Goal: Entertainment & Leisure: Consume media (video, audio)

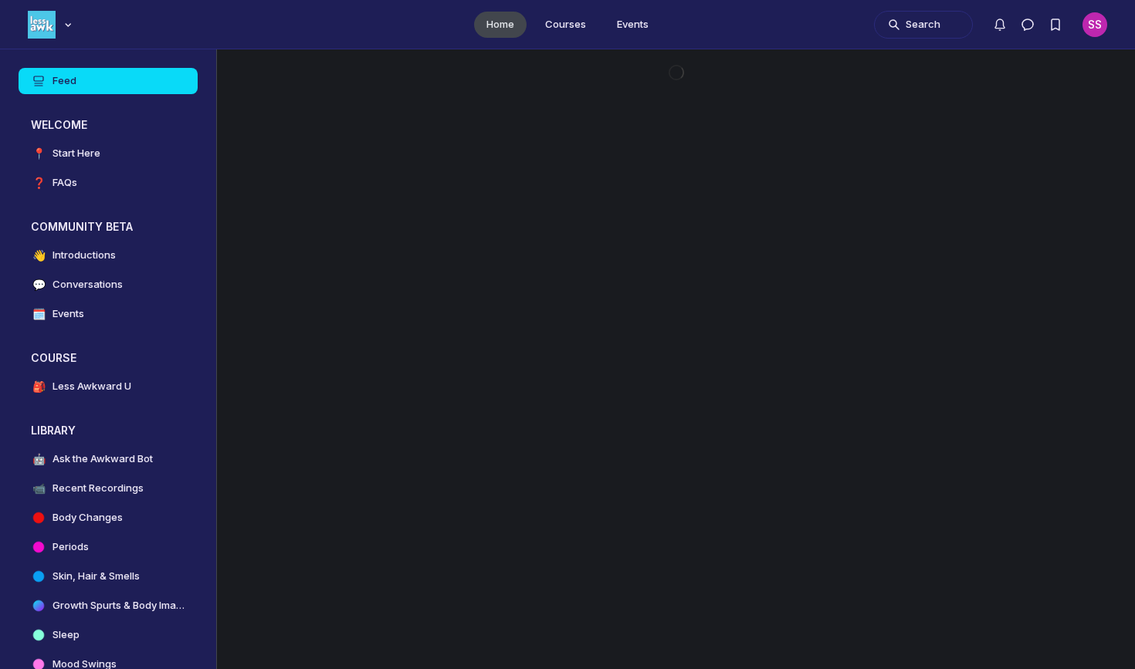
scroll to position [4745, 2957]
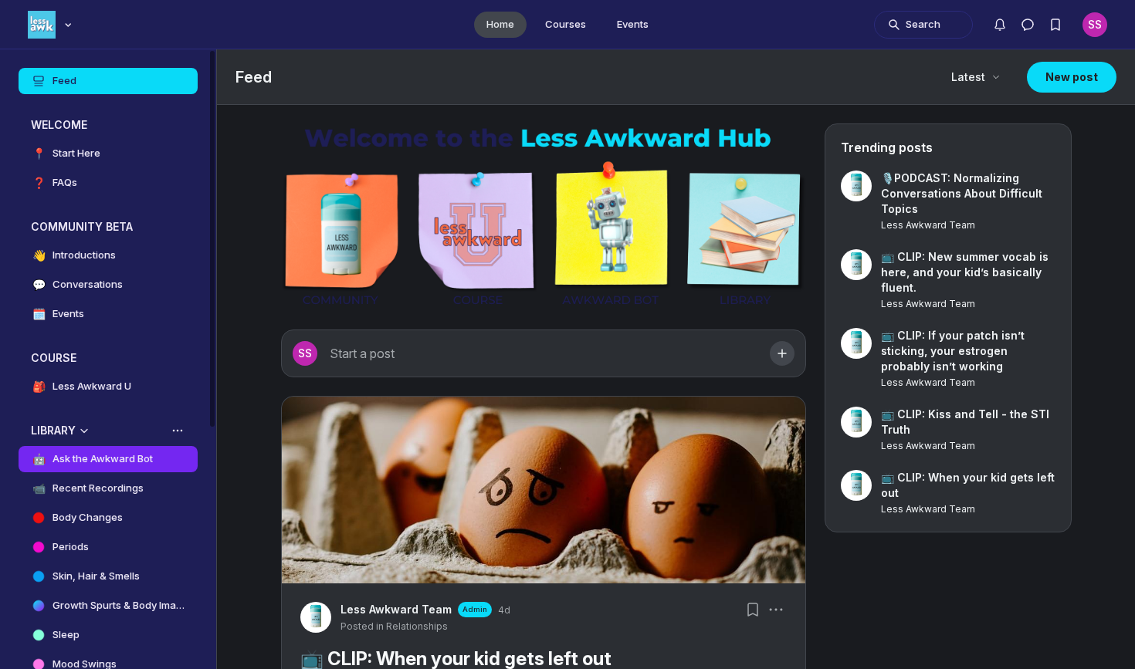
click at [102, 460] on h4 "Ask the Awkward Bot" at bounding box center [103, 459] width 100 height 15
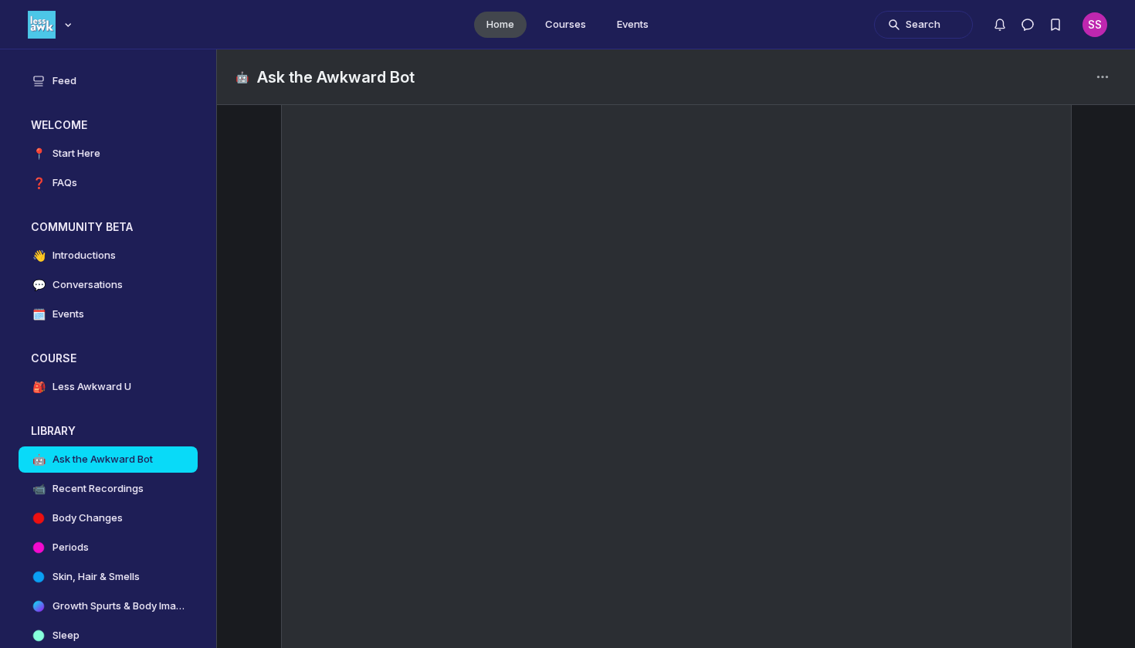
scroll to position [4647, 2957]
click at [146, 487] on link "📹 Recent Recordings" at bounding box center [108, 489] width 179 height 26
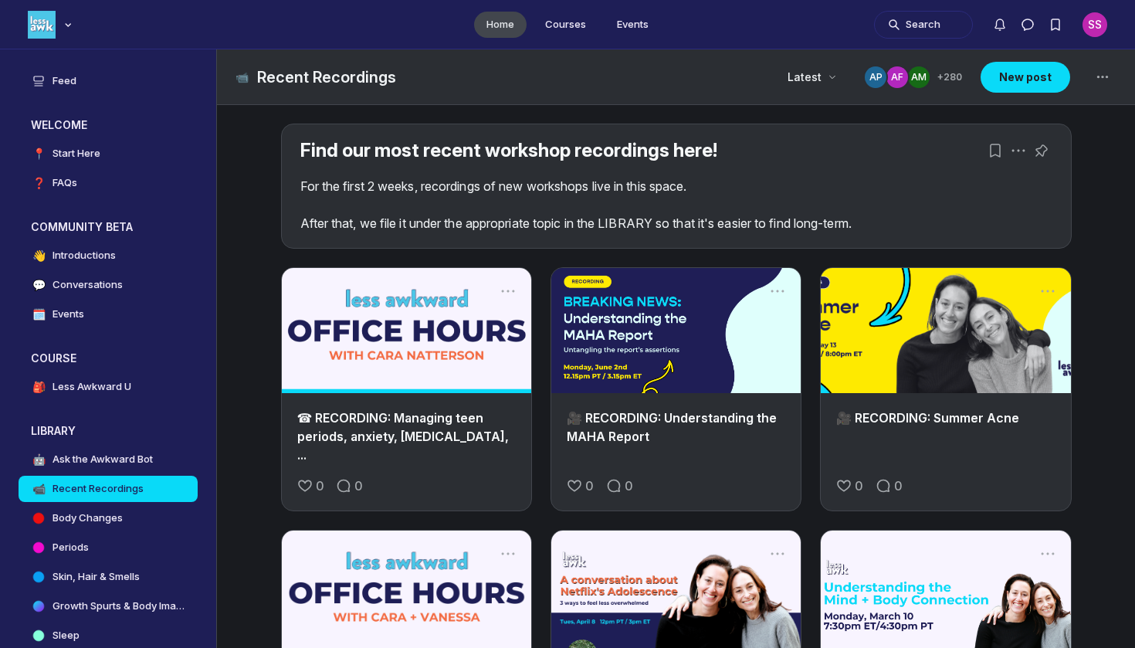
click at [431, 390] on link "Main Content" at bounding box center [406, 330] width 249 height 125
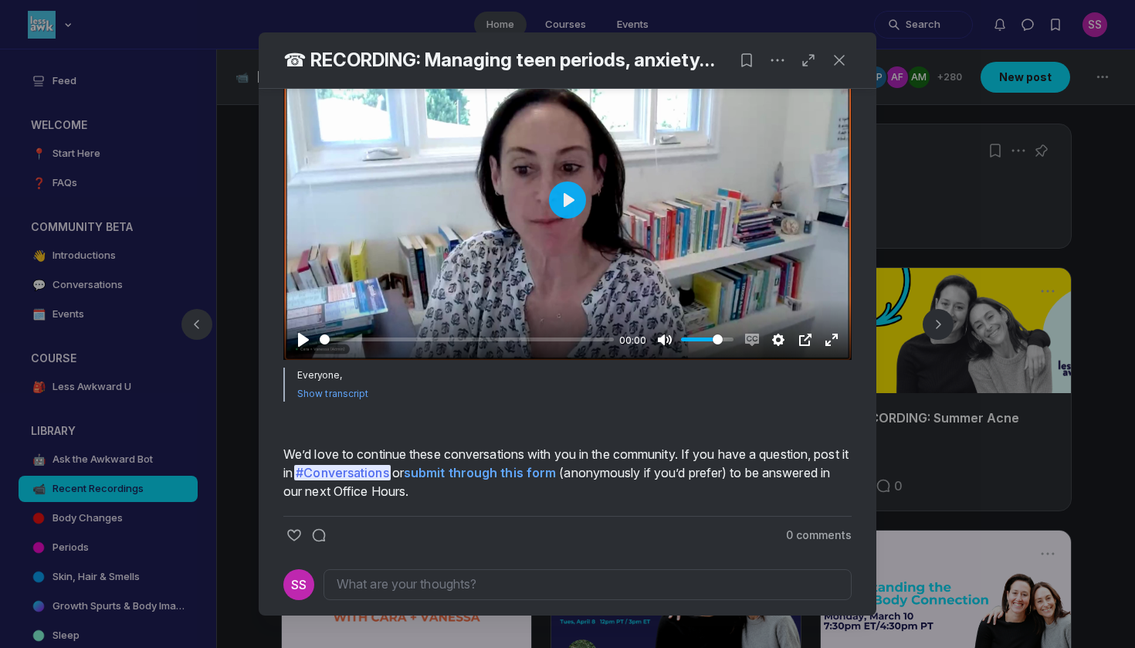
click at [547, 263] on div at bounding box center [567, 200] width 568 height 320
click at [336, 347] on input "Seek" at bounding box center [464, 339] width 289 height 15
click at [330, 347] on input "Seek" at bounding box center [464, 339] width 289 height 15
click at [326, 347] on input "Seek" at bounding box center [465, 339] width 291 height 15
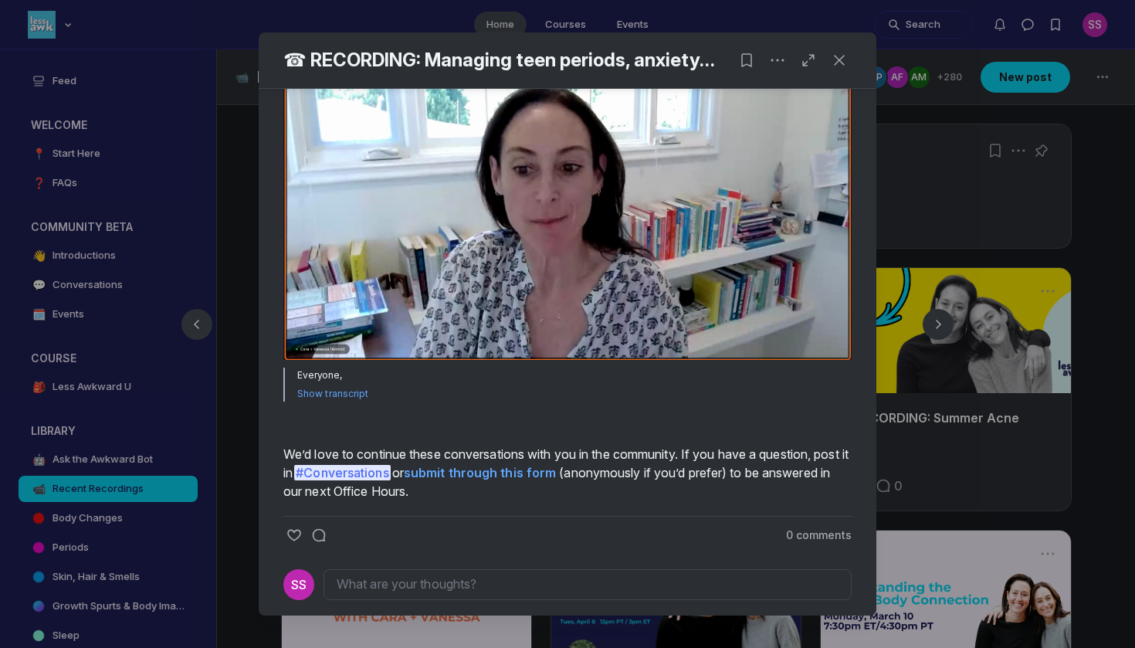
type input "0.47"
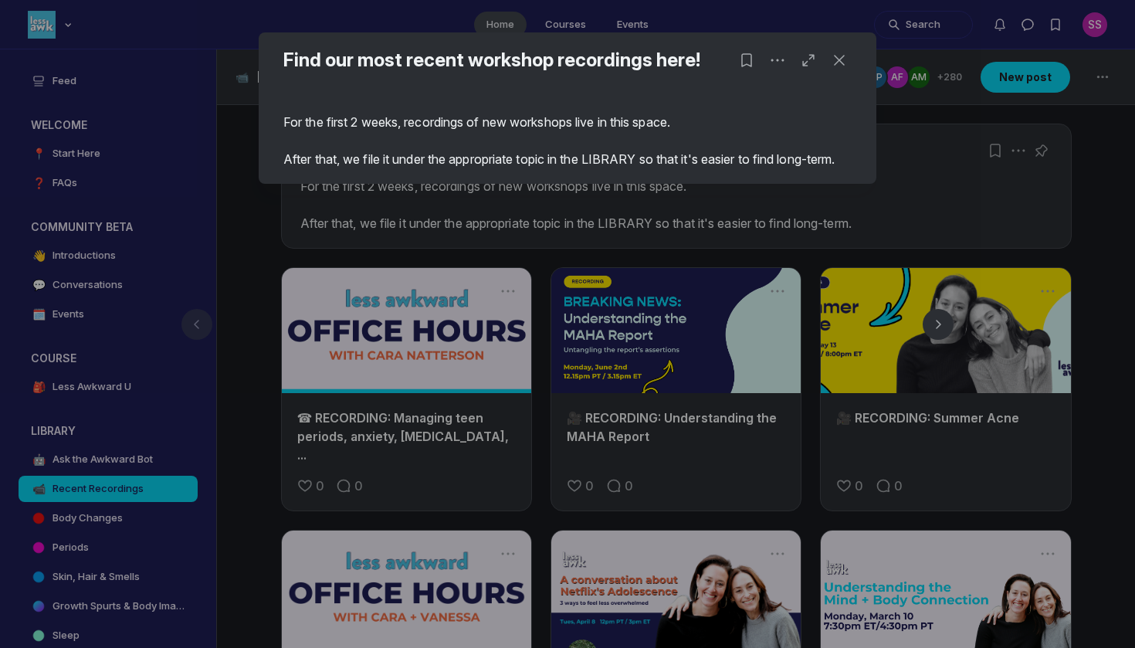
click at [357, 324] on div at bounding box center [567, 324] width 1135 height 648
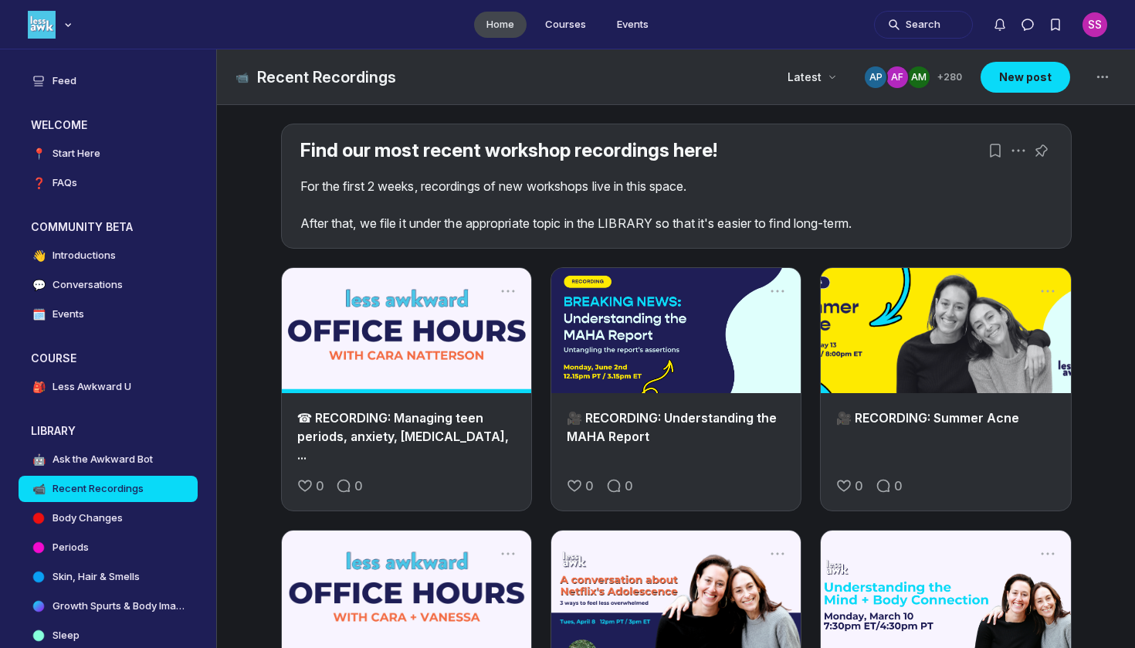
click at [357, 324] on link "Main Content" at bounding box center [406, 330] width 249 height 125
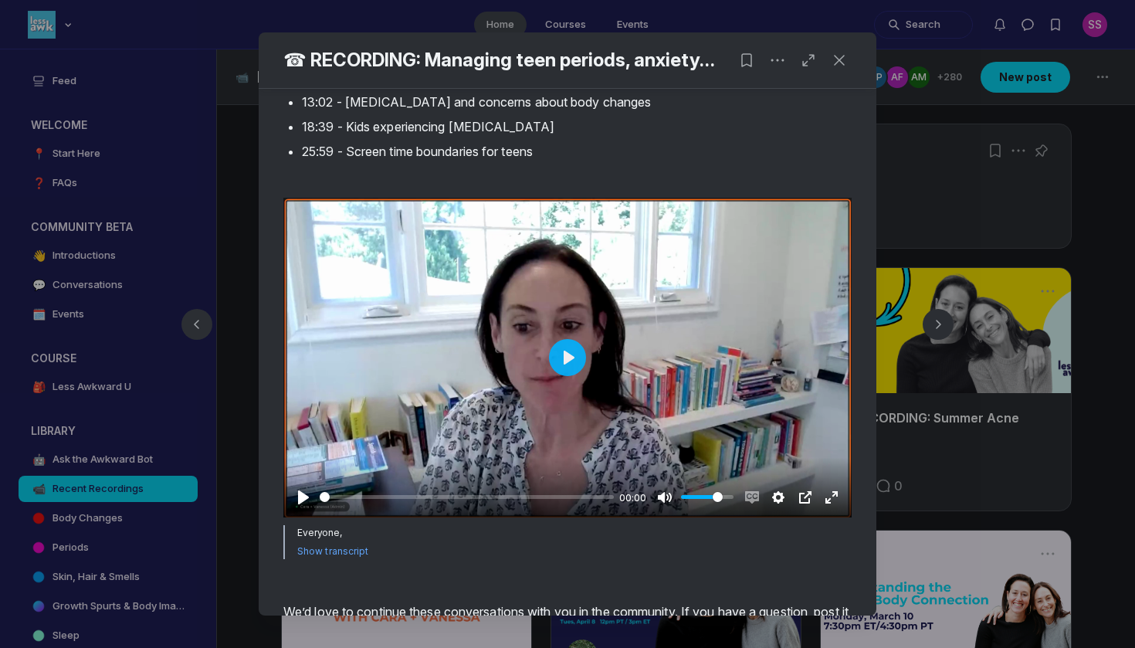
scroll to position [249, 0]
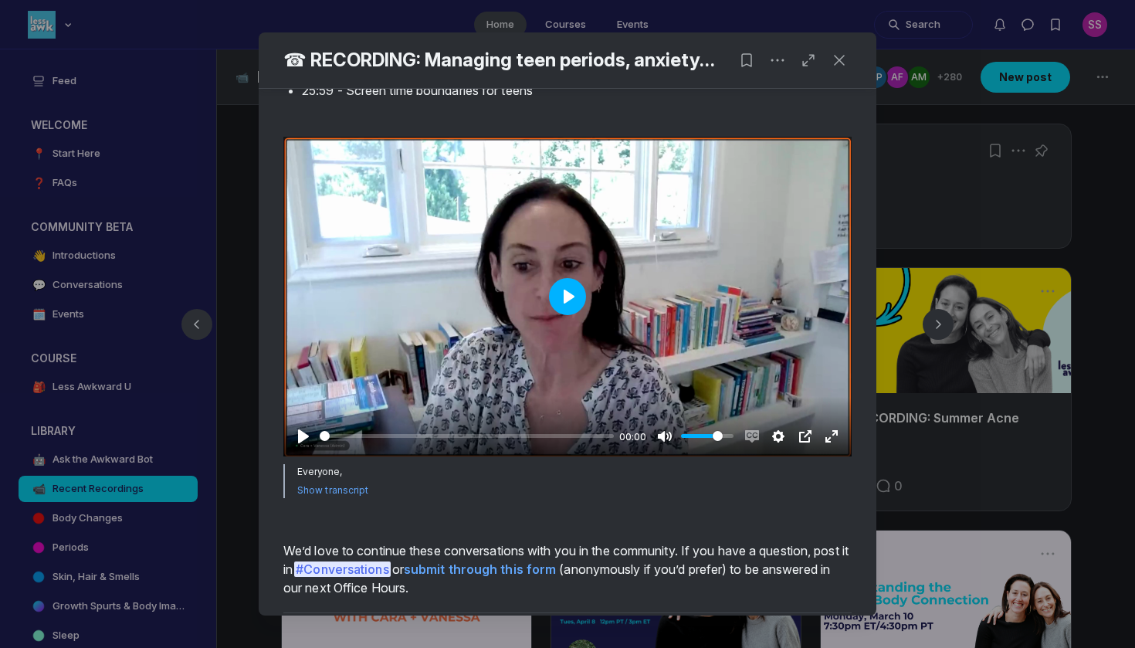
click at [569, 315] on button "Play" at bounding box center [567, 296] width 37 height 37
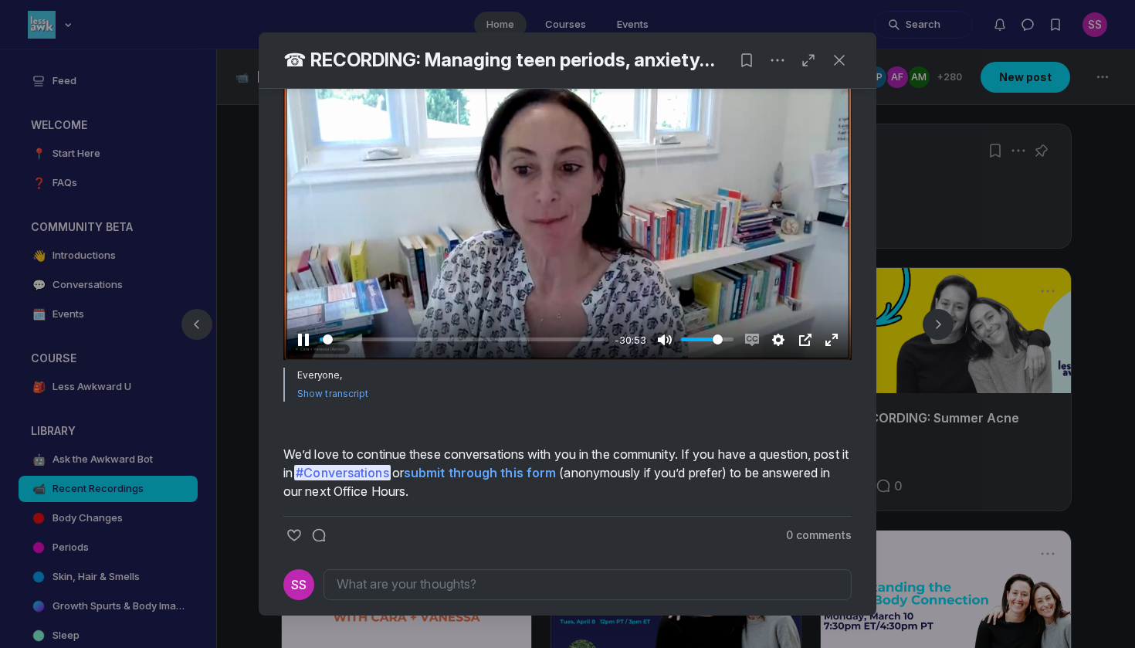
scroll to position [365, 0]
drag, startPoint x: 324, startPoint y: 540, endPoint x: 313, endPoint y: 540, distance: 10.8
click at [313, 360] on div "Pause Play % buffered 00:00 -31:12 Unmute Mute Disable captions Enable captions…" at bounding box center [567, 329] width 568 height 59
click at [568, 329] on div at bounding box center [567, 200] width 568 height 320
click at [591, 360] on div at bounding box center [567, 200] width 568 height 320
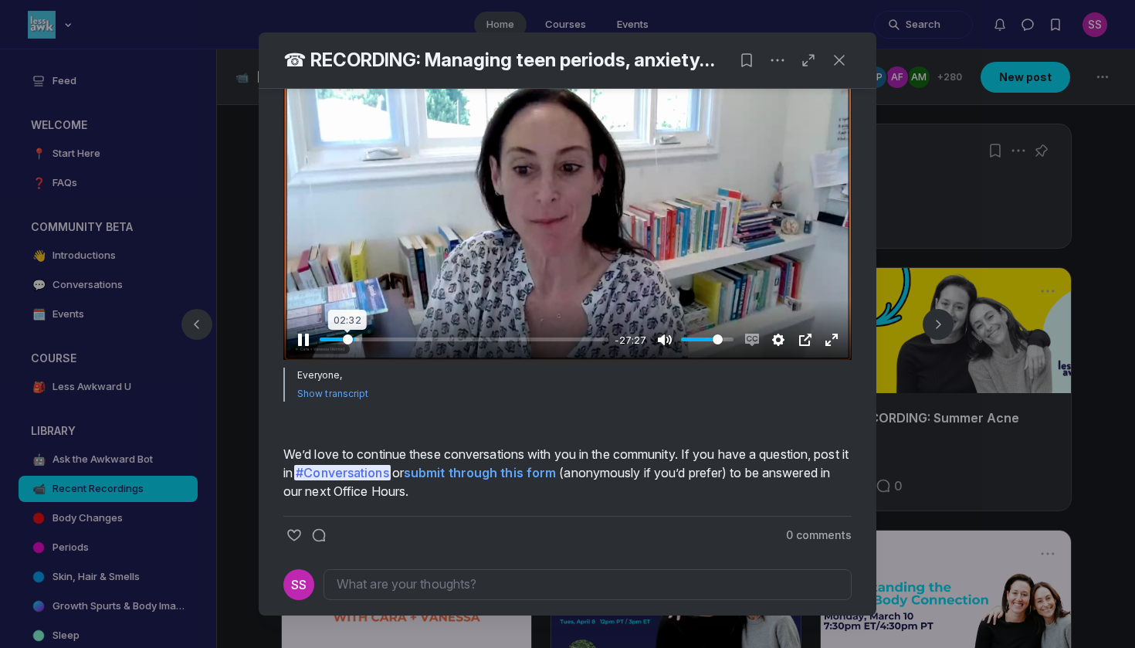
click at [348, 347] on input "Seek" at bounding box center [464, 339] width 289 height 15
click at [340, 347] on input "Seek" at bounding box center [464, 339] width 289 height 15
click at [346, 347] on input "Seek" at bounding box center [464, 339] width 289 height 15
click at [353, 347] on input "Seek" at bounding box center [464, 339] width 289 height 15
click at [347, 347] on input "Seek" at bounding box center [465, 339] width 291 height 15
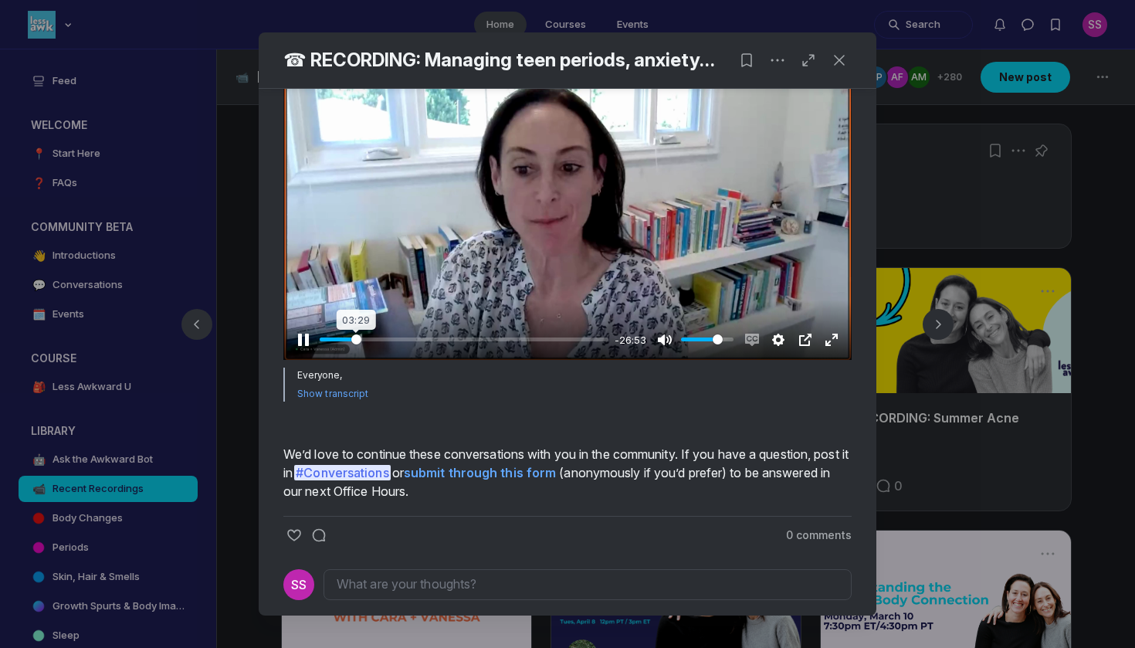
click at [356, 347] on input "Seek" at bounding box center [464, 339] width 289 height 15
click at [571, 219] on button "Play" at bounding box center [567, 199] width 37 height 37
click at [671, 360] on div at bounding box center [567, 200] width 568 height 320
click at [568, 347] on input "Seek" at bounding box center [464, 339] width 289 height 15
click at [577, 347] on input "Seek" at bounding box center [464, 339] width 289 height 15
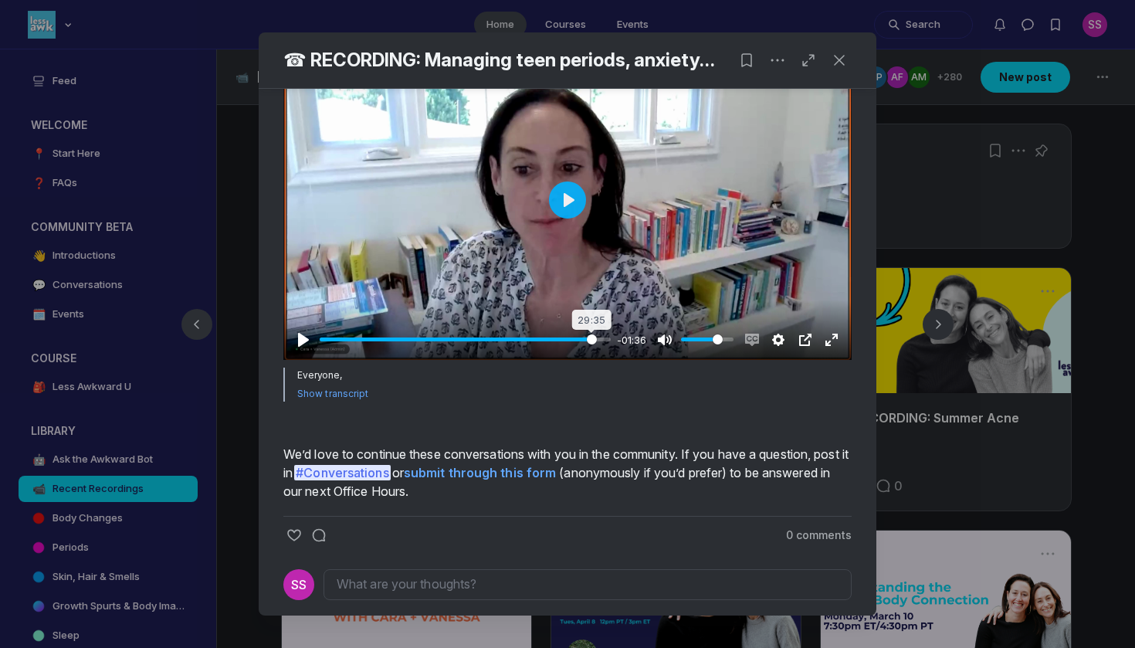
click at [591, 347] on input "Seek" at bounding box center [465, 339] width 291 height 15
click at [601, 347] on input "Seek" at bounding box center [466, 339] width 293 height 15
click at [603, 347] on input "Seek" at bounding box center [469, 339] width 299 height 15
type input "100"
click at [606, 360] on div "Pause Play % buffered 31:12 -00:00 Unmute Mute Disable captions Enable captions…" at bounding box center [567, 329] width 568 height 59
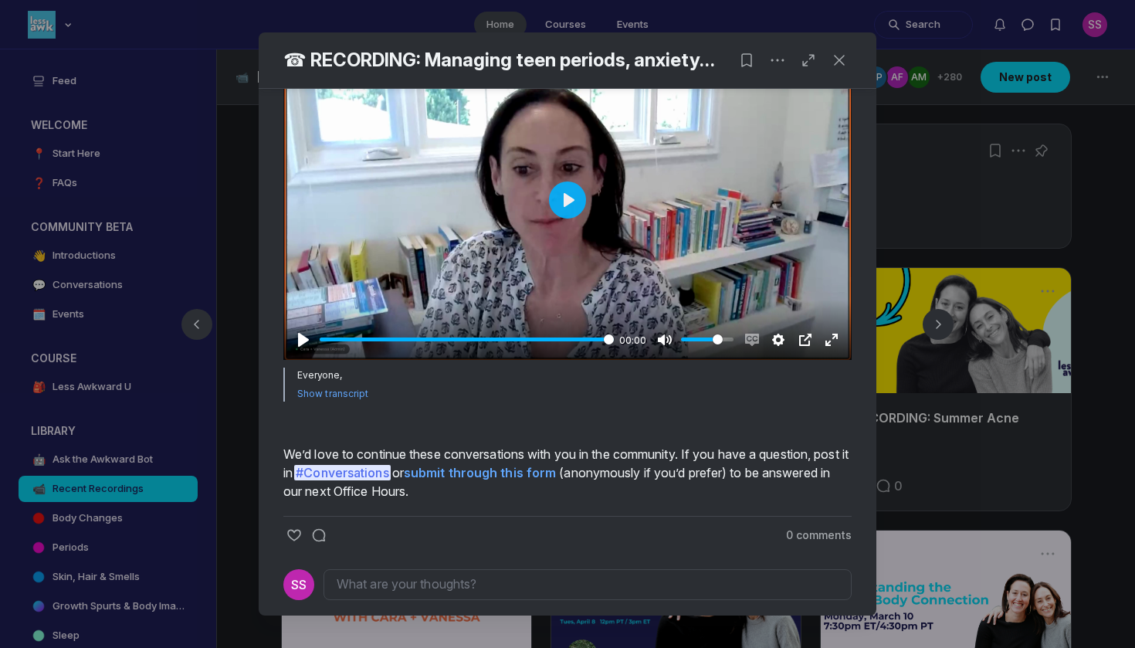
click at [110, 389] on div at bounding box center [567, 324] width 1135 height 648
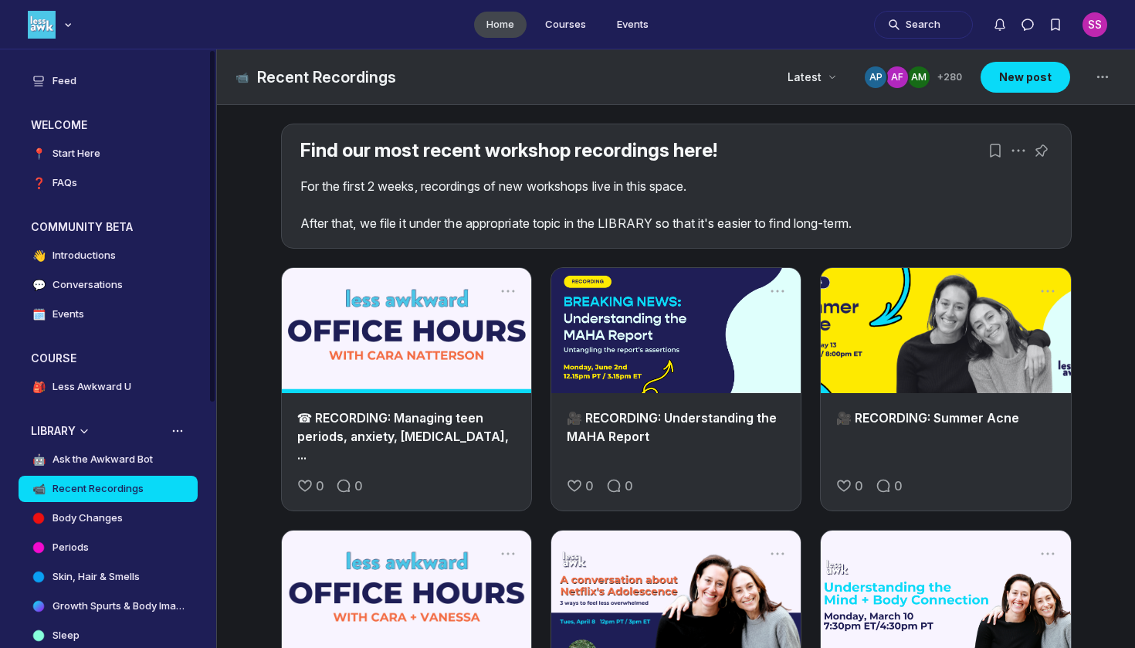
click at [129, 477] on link "📹 Recent Recordings" at bounding box center [108, 489] width 179 height 26
click at [135, 456] on h4 "Ask the Awkward Bot" at bounding box center [103, 459] width 100 height 15
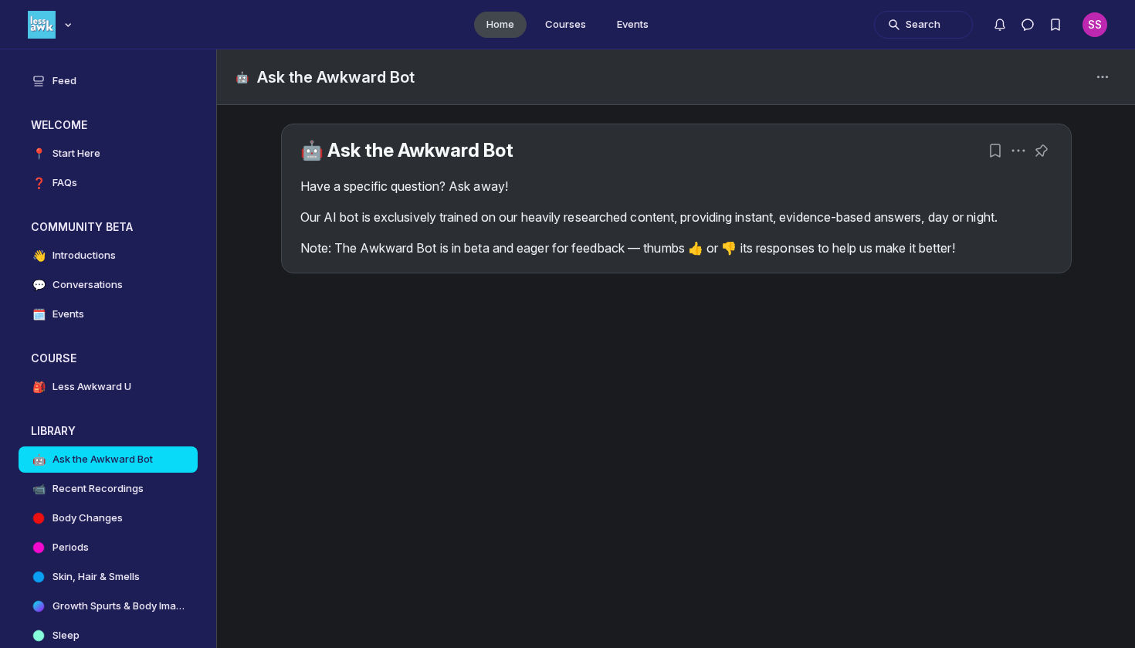
click at [424, 307] on div "🤖 Ask the Awkward Bot Have a specific question? Ask away! Our AI bot is exclusi…" at bounding box center [676, 217] width 791 height 187
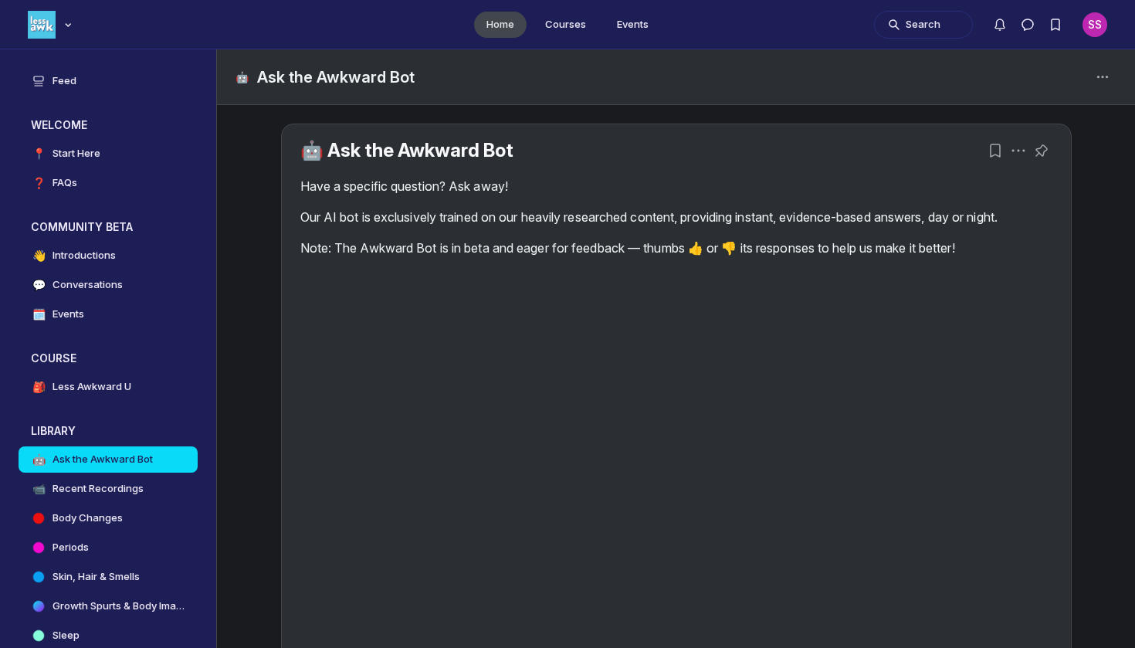
click at [441, 256] on p "Note: The Awkward Bot is in beta and eager for feedback — thumbs 👍 or 👎 its res…" at bounding box center [676, 248] width 752 height 19
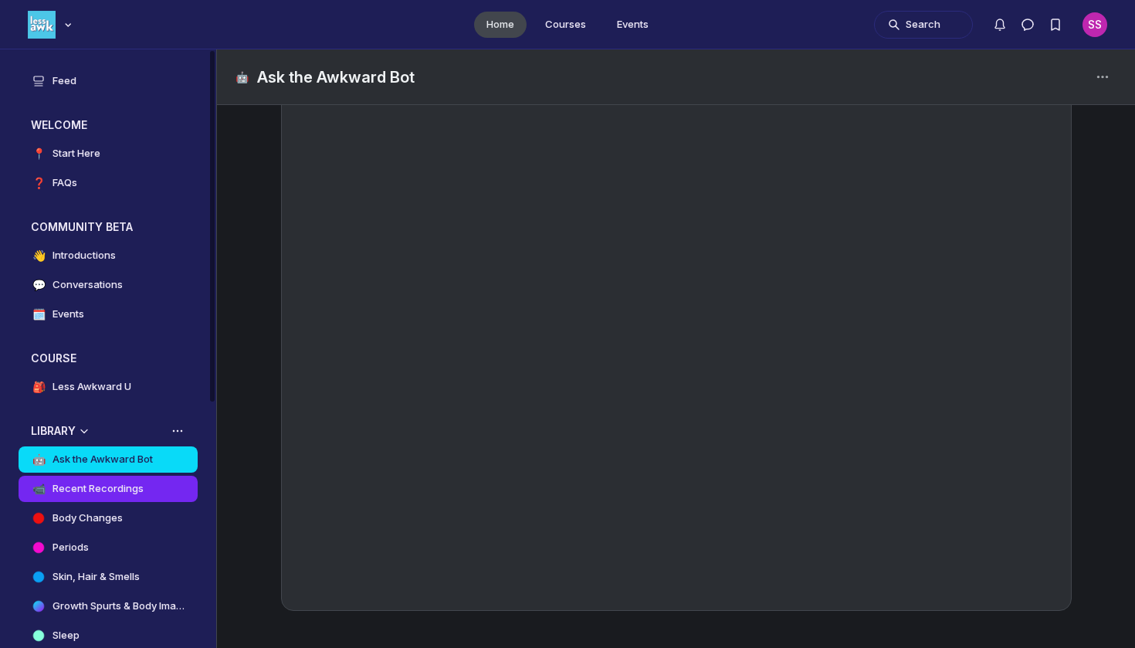
drag, startPoint x: 441, startPoint y: 256, endPoint x: 137, endPoint y: 498, distance: 388.4
click at [137, 498] on link "📹 Recent Recordings" at bounding box center [108, 489] width 179 height 26
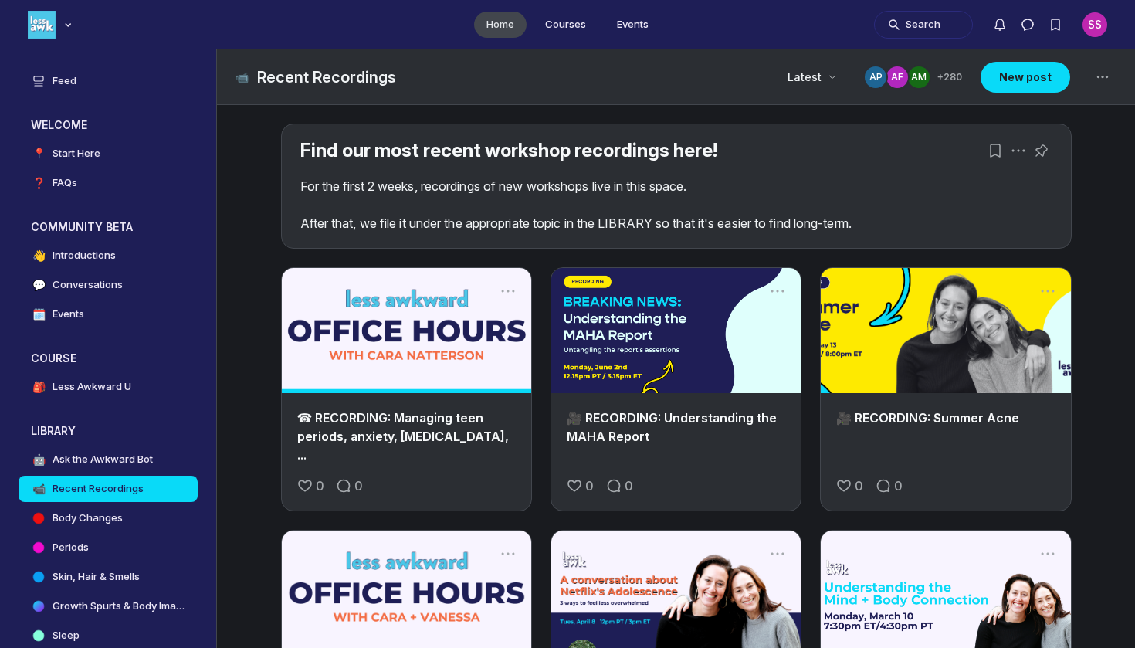
click at [391, 379] on link "Main Content" at bounding box center [406, 330] width 249 height 125
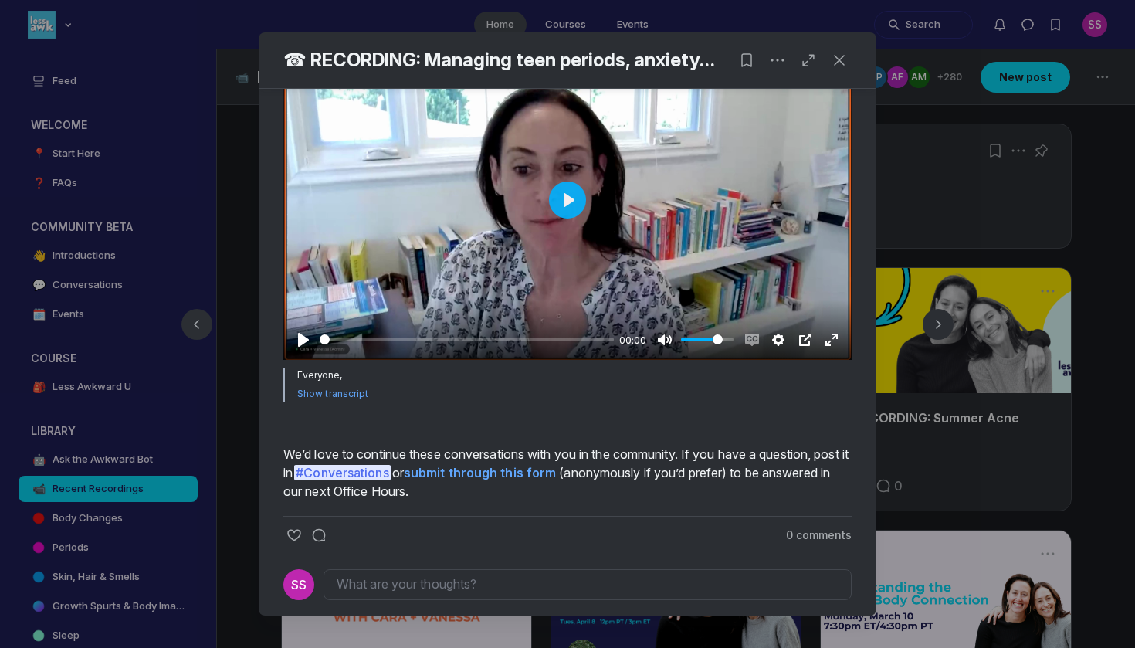
click at [541, 235] on div at bounding box center [567, 200] width 568 height 320
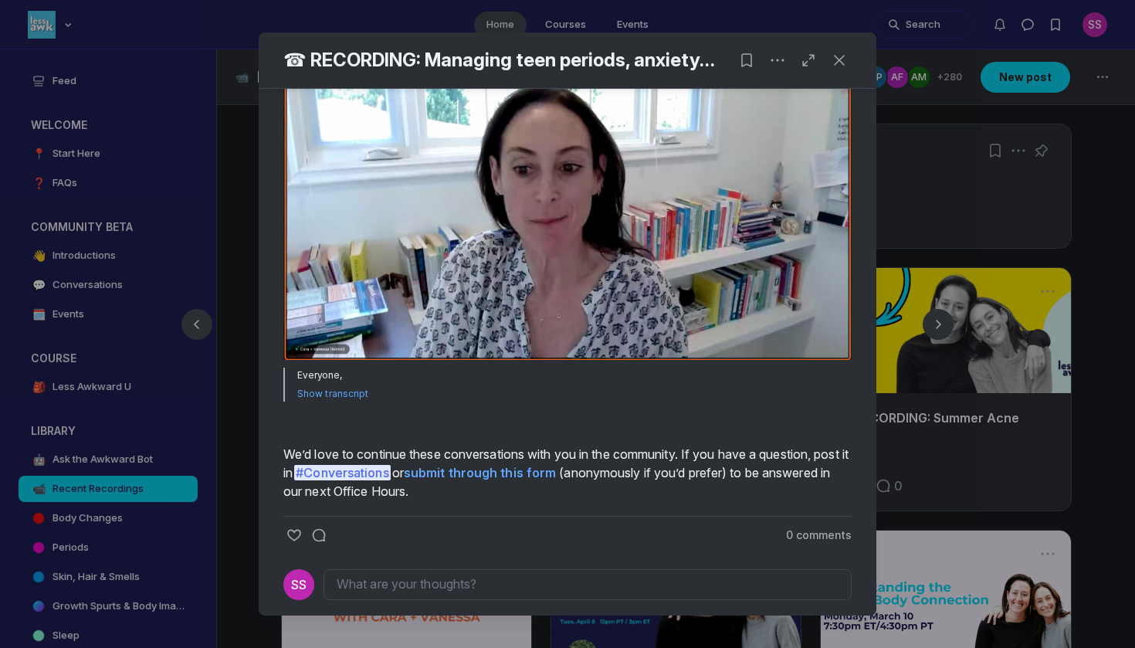
scroll to position [530, 0]
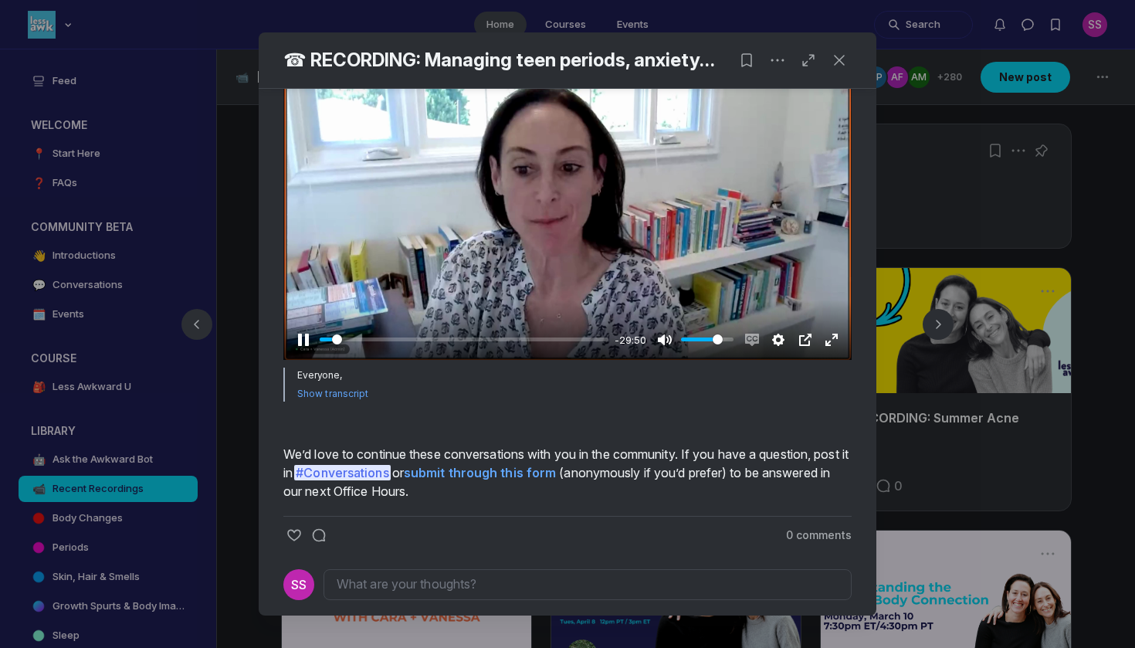
click at [446, 188] on div at bounding box center [567, 200] width 568 height 320
click at [578, 219] on button "Play" at bounding box center [567, 199] width 37 height 37
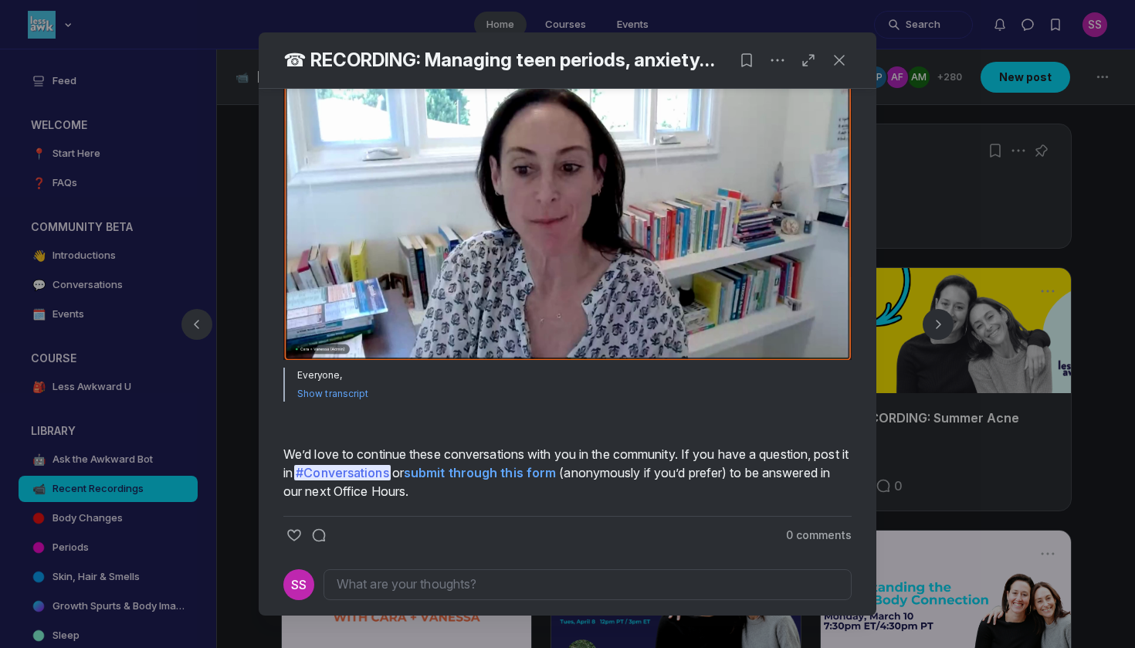
click at [578, 232] on div at bounding box center [567, 200] width 568 height 320
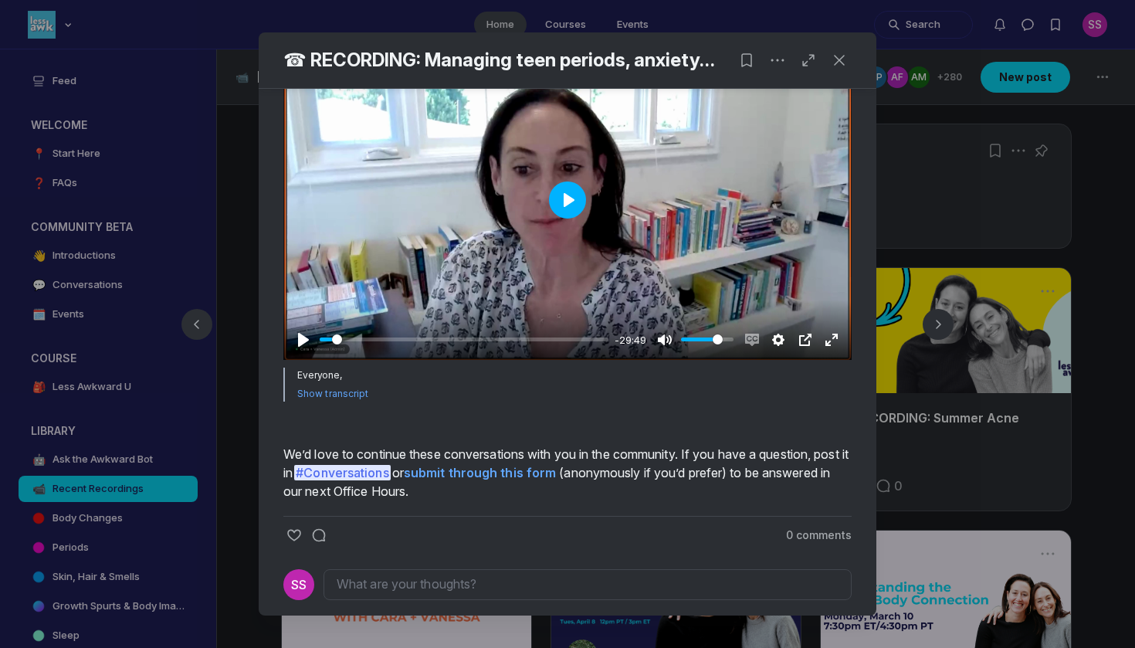
click at [578, 219] on button "Play" at bounding box center [567, 199] width 37 height 37
click at [347, 347] on input "Seek" at bounding box center [464, 339] width 289 height 15
click at [352, 347] on input "Seek" at bounding box center [464, 339] width 289 height 15
click at [347, 347] on input "Seek" at bounding box center [464, 339] width 289 height 15
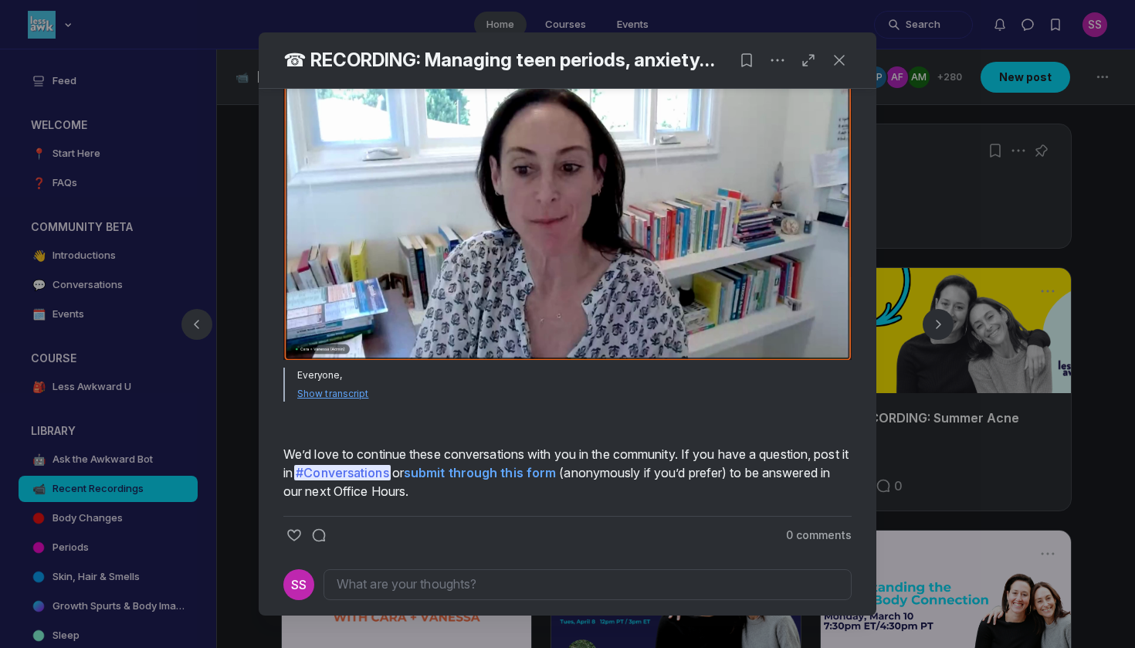
click at [334, 400] on button "Show transcript" at bounding box center [333, 394] width 72 height 12
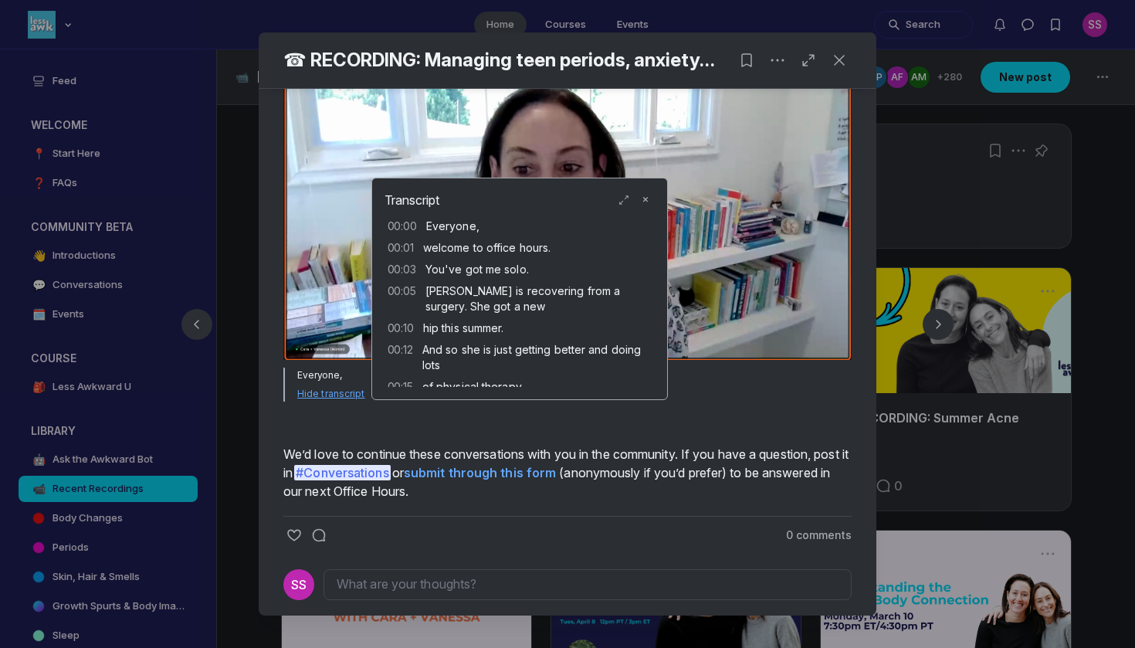
scroll to position [0, 0]
click at [644, 206] on icon "Close" at bounding box center [645, 200] width 12 height 12
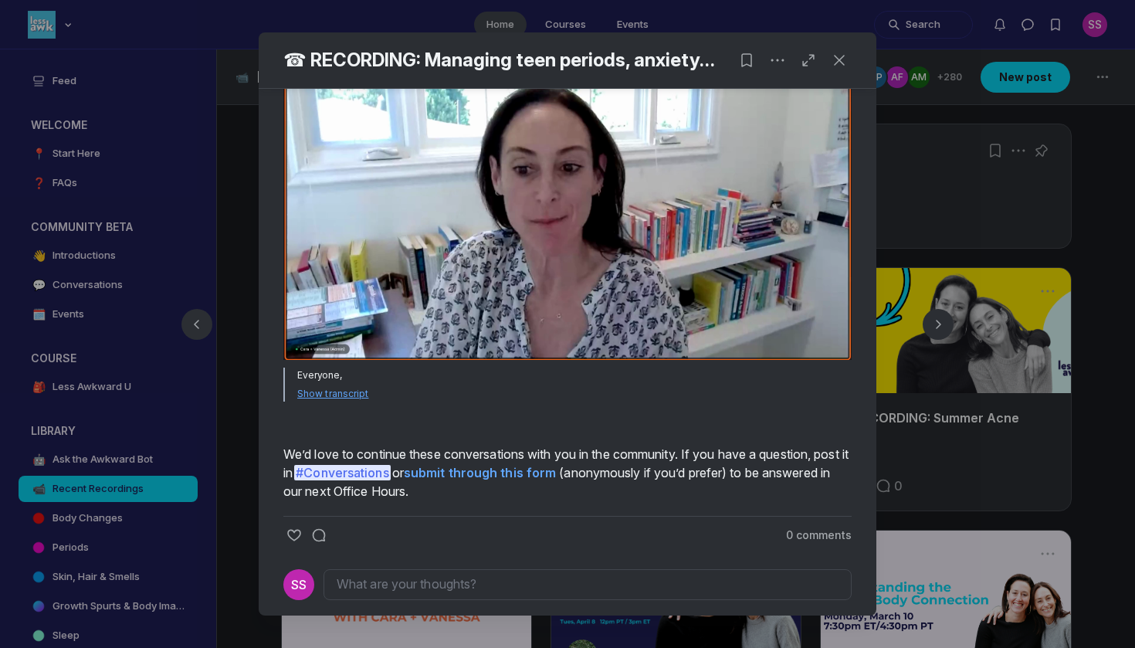
type input "20.55"
click at [205, 601] on div at bounding box center [567, 324] width 1135 height 648
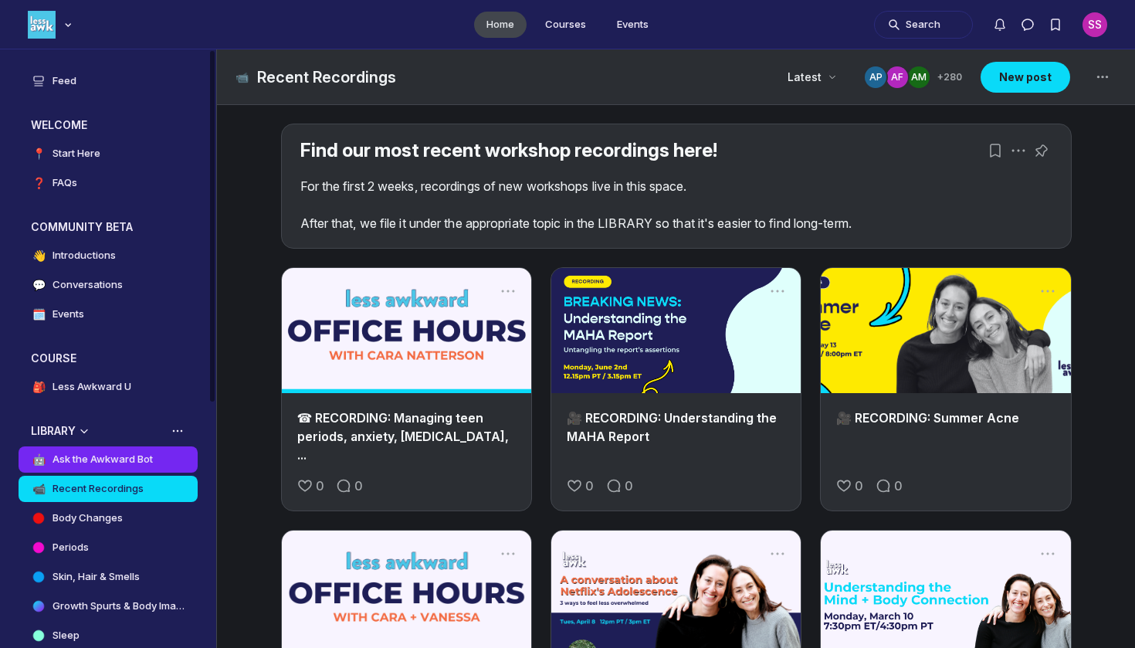
click at [151, 459] on h4 "Ask the Awkward Bot" at bounding box center [103, 459] width 100 height 15
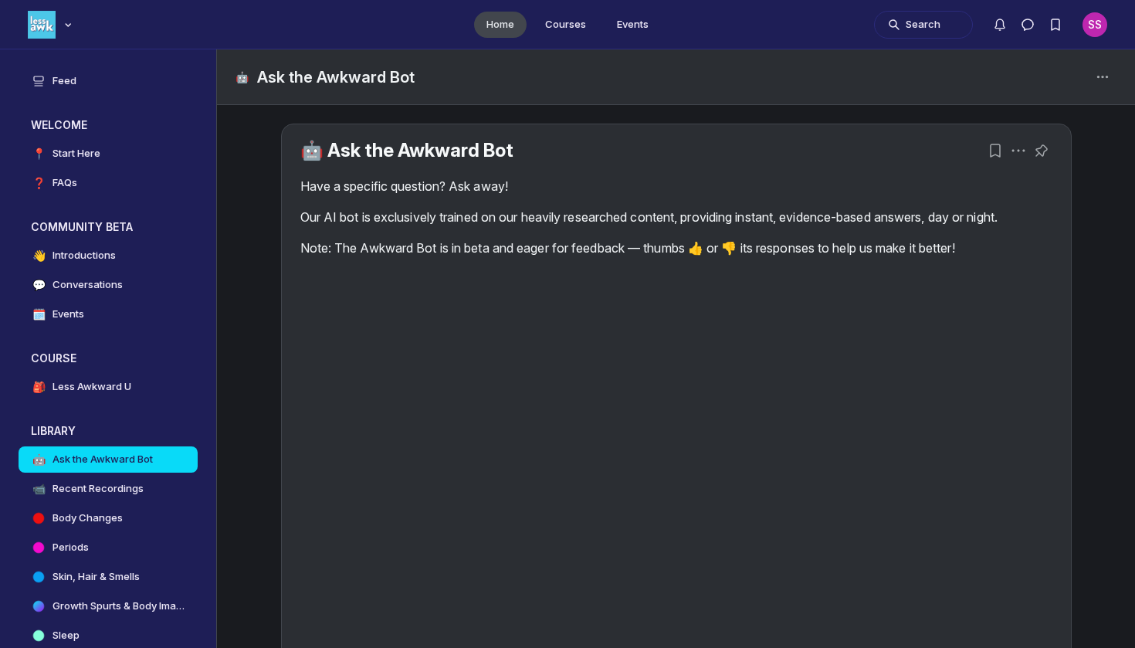
click at [450, 162] on div "🤖 Ask the Awkward Bot Have a specific question? Ask away! Our AI bot is exclusi…" at bounding box center [676, 482] width 789 height 717
